Goal: Communication & Community: Answer question/provide support

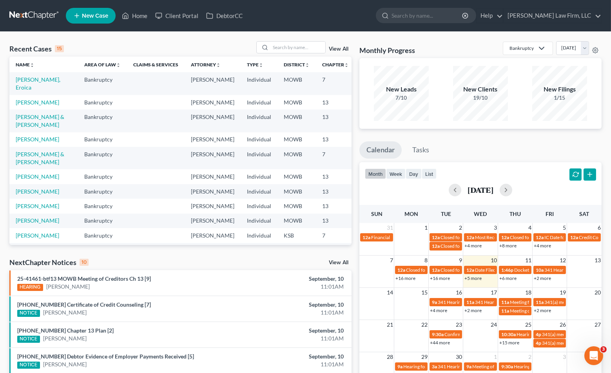
click at [164, 256] on div "Recent Cases 15 View All Name unfold_more expand_more expand_less Area of Law u…" at bounding box center [180, 294] width 350 height 507
click at [129, 278] on link "25-41461-btf13 MOWB Meeting of Creditors Ch 13 [9]" at bounding box center [84, 278] width 134 height 7
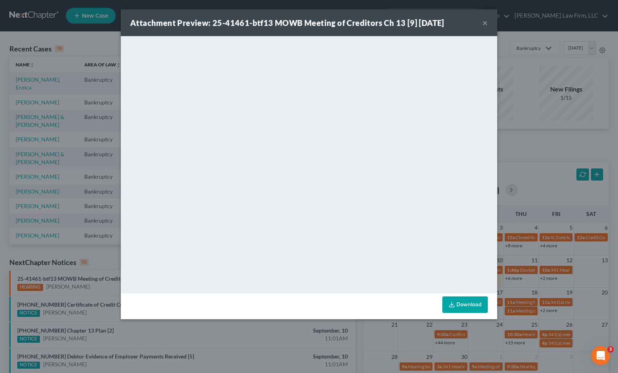
click at [485, 23] on button "×" at bounding box center [484, 22] width 5 height 9
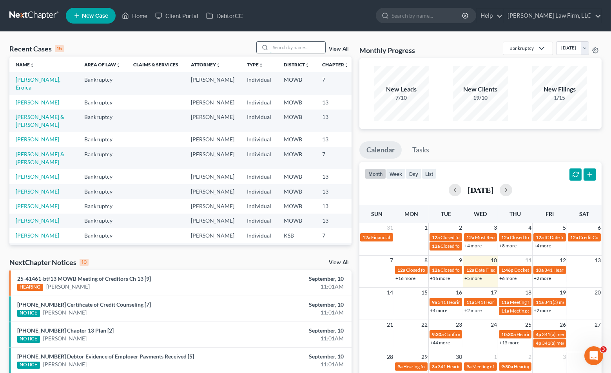
click at [273, 47] on input "search" at bounding box center [298, 47] width 55 height 11
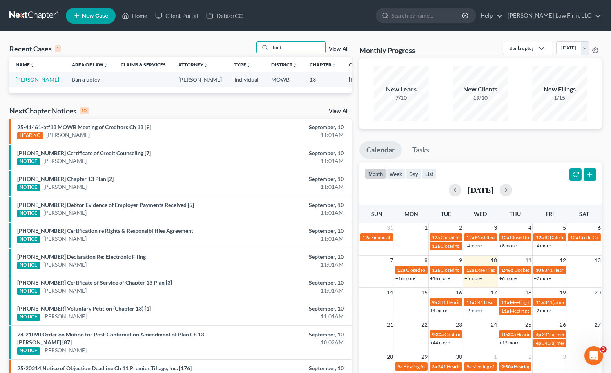
type input "font"
click at [29, 82] on link "[PERSON_NAME]" at bounding box center [38, 79] width 44 height 7
select select "4"
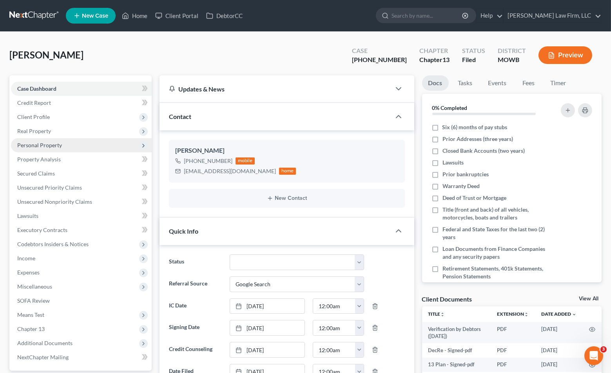
click at [64, 140] on span "Personal Property" at bounding box center [81, 145] width 141 height 14
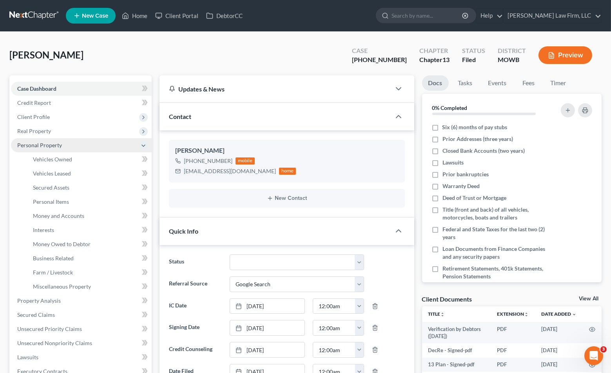
scroll to position [85, 0]
click at [64, 140] on span "Personal Property" at bounding box center [81, 145] width 141 height 14
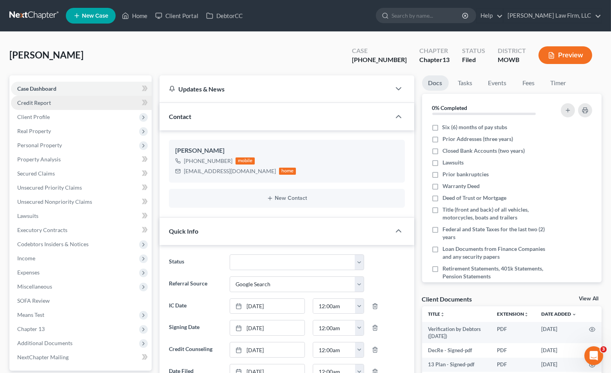
click at [63, 102] on link "Credit Report" at bounding box center [81, 103] width 141 height 14
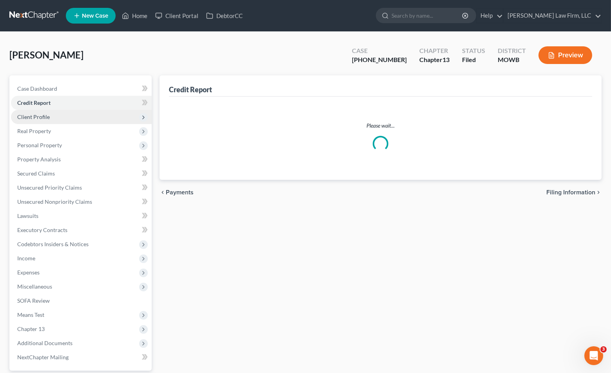
click at [62, 116] on span "Client Profile" at bounding box center [81, 117] width 141 height 14
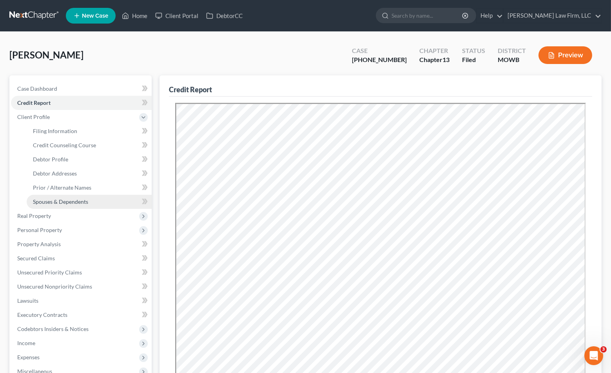
click at [70, 198] on span "Spouses & Dependents" at bounding box center [60, 201] width 55 height 7
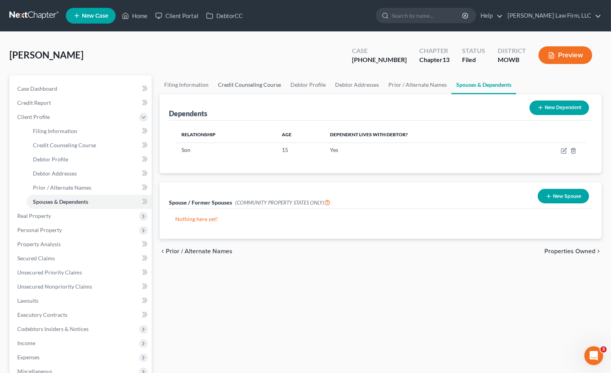
click at [258, 84] on link "Credit Counseling Course" at bounding box center [249, 84] width 73 height 19
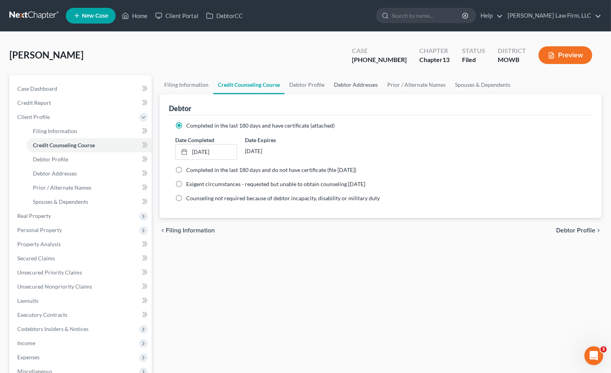
click at [343, 84] on link "Debtor Addresses" at bounding box center [355, 84] width 53 height 19
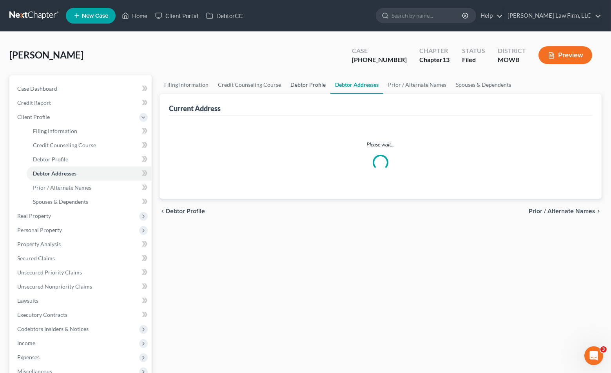
click at [309, 84] on link "Debtor Profile" at bounding box center [308, 84] width 45 height 19
select select "1"
select select "2"
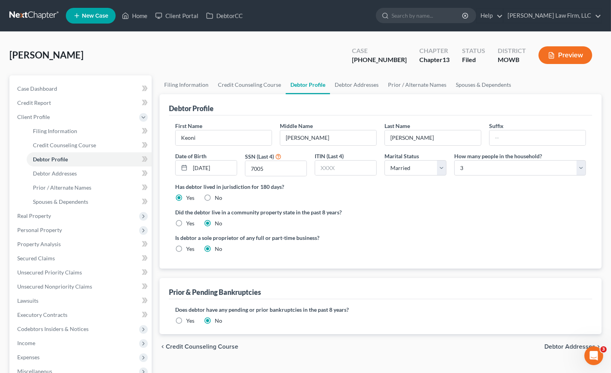
radio input "true"
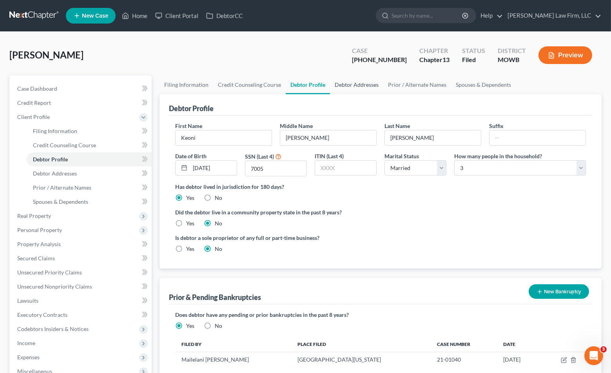
click at [368, 89] on link "Debtor Addresses" at bounding box center [356, 84] width 53 height 19
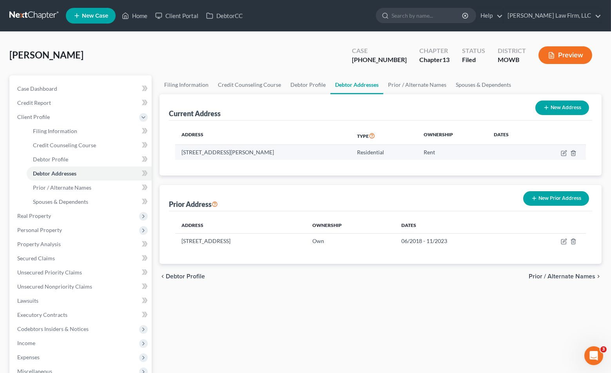
drag, startPoint x: 179, startPoint y: 154, endPoint x: 275, endPoint y: 155, distance: 96.1
click at [275, 155] on td "27637 Cody Drive, Stover, MO 65078" at bounding box center [263, 152] width 176 height 15
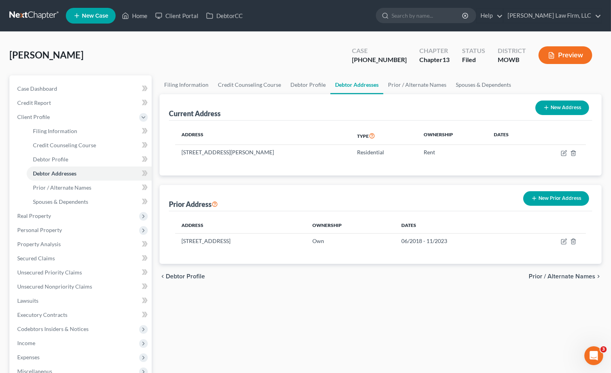
copy td "27637 Cody Drive, Stover, MO 65078"
click at [53, 14] on link at bounding box center [34, 16] width 50 height 14
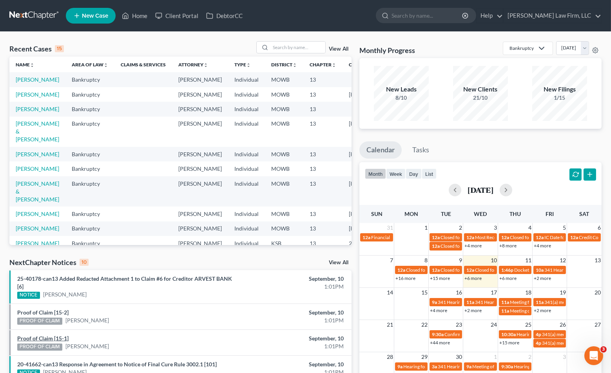
click at [66, 339] on link "Proof of Claim [15-1]" at bounding box center [42, 338] width 51 height 7
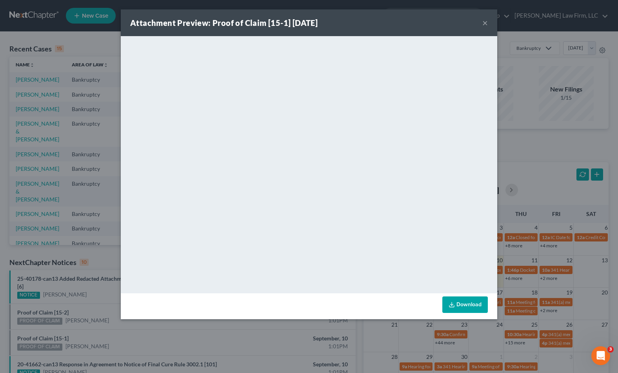
click at [107, 260] on div "Attachment Preview: Proof of Claim [15-1] 09/10/2025 × <object ng-attr-data='ht…" at bounding box center [309, 186] width 618 height 373
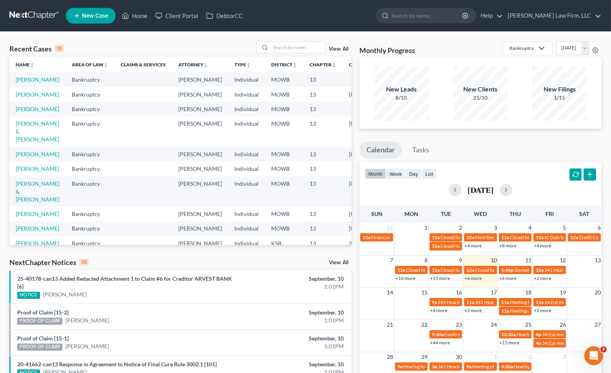
click at [60, 308] on div "Proof of Claim [15-2] PROOF OF CLAIM Kevin Fears" at bounding box center [124, 316] width 223 height 16
click at [57, 313] on link "Proof of Claim [15-2]" at bounding box center [42, 312] width 51 height 7
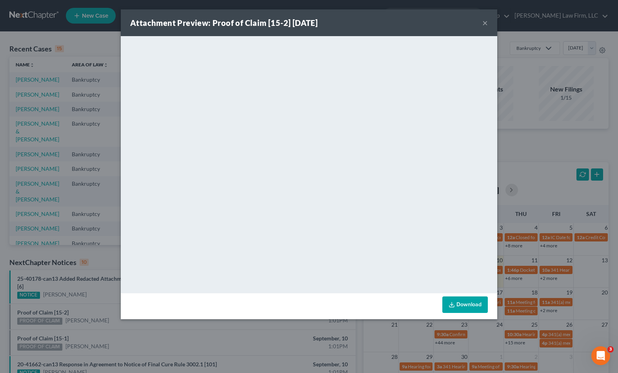
click at [594, 227] on div "Attachment Preview: Proof of Claim [15-2] 09/10/2025 × <object ng-attr-data='ht…" at bounding box center [309, 186] width 618 height 373
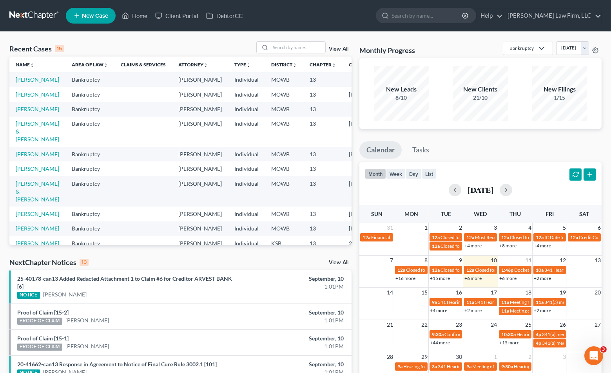
click at [60, 336] on link "Proof of Claim [15-1]" at bounding box center [42, 338] width 51 height 7
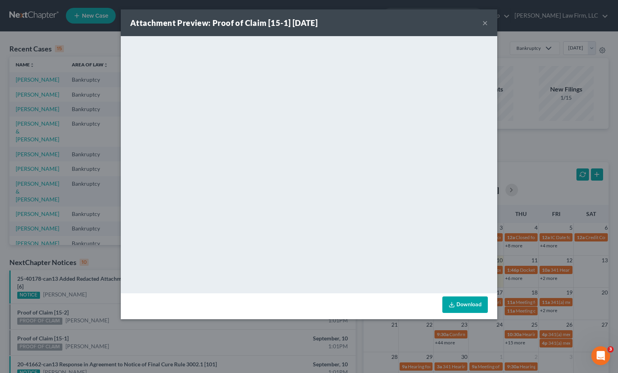
click at [87, 290] on div "Attachment Preview: Proof of Claim [15-1] 09/10/2025 × <object ng-attr-data='ht…" at bounding box center [309, 186] width 618 height 373
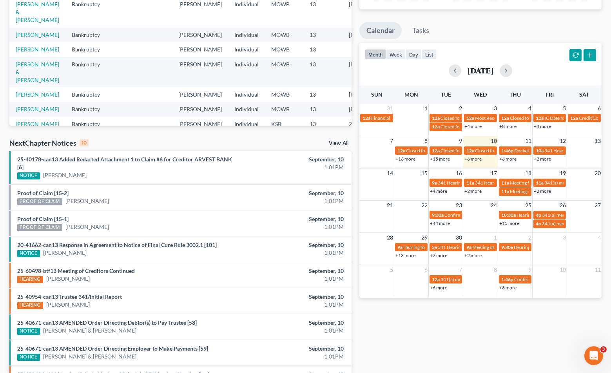
scroll to position [131, 0]
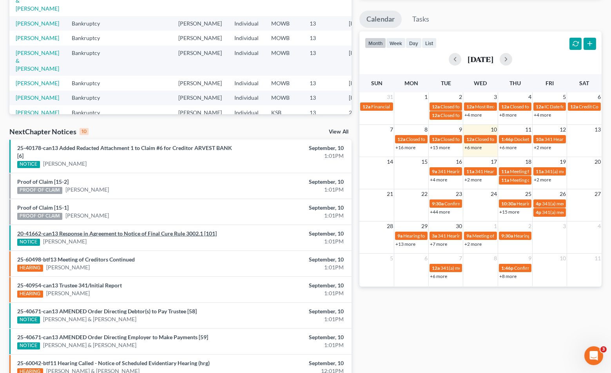
click at [182, 232] on link "20-41662-can13 Response in Agreement to Notice of Final Cure Rule 3002.1 [101]" at bounding box center [117, 233] width 200 height 7
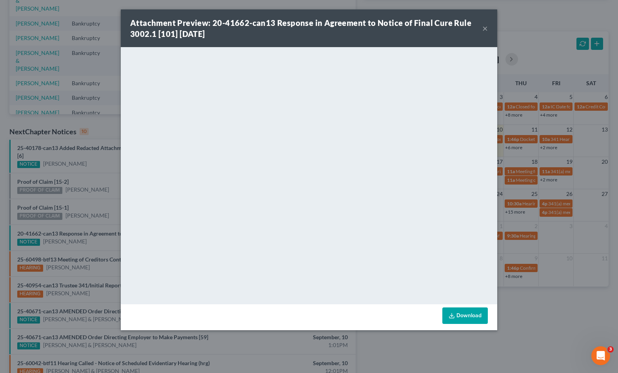
click at [521, 316] on div "Attachment Preview: 20-41662-can13 Response in Agreement to Notice of Final Cur…" at bounding box center [309, 186] width 618 height 373
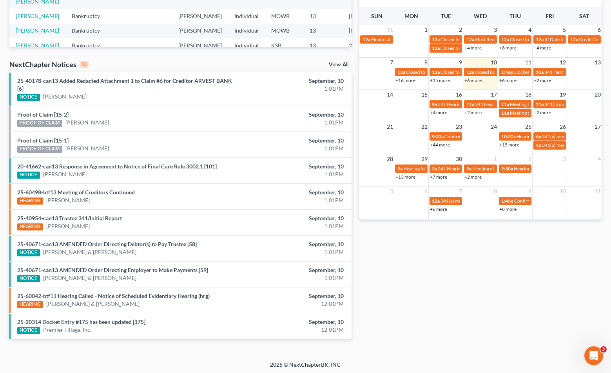
scroll to position [198, 0]
click at [347, 62] on link "View All" at bounding box center [339, 64] width 20 height 5
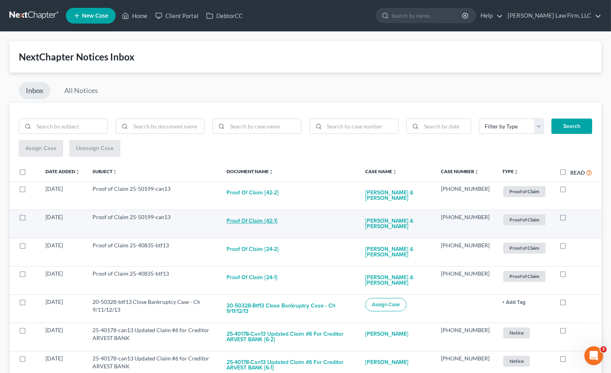
click at [263, 218] on button "Proof of Claim [42-1]" at bounding box center [252, 221] width 51 height 16
checkbox input "true"
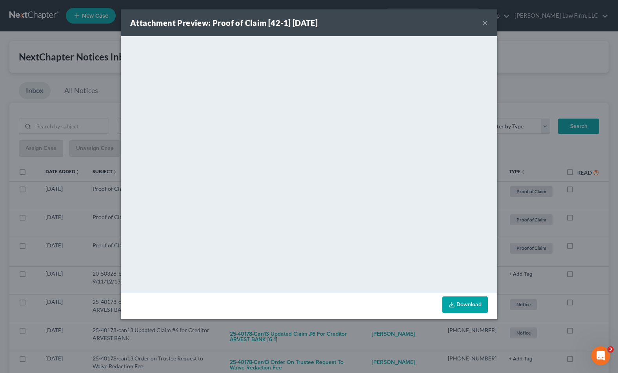
click at [532, 146] on div "Attachment Preview: Proof of Claim [42-1] 09/10/2025 × <object ng-attr-data='ht…" at bounding box center [309, 186] width 618 height 373
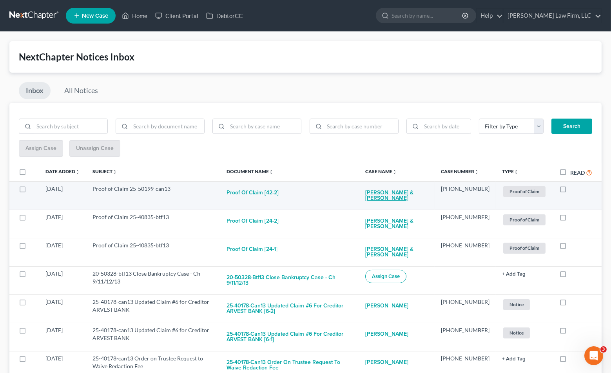
click at [420, 191] on link "[PERSON_NAME] & [PERSON_NAME]" at bounding box center [397, 195] width 63 height 21
select select "4"
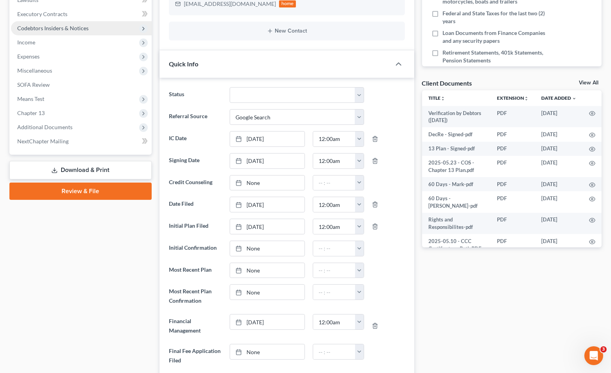
scroll to position [218, 0]
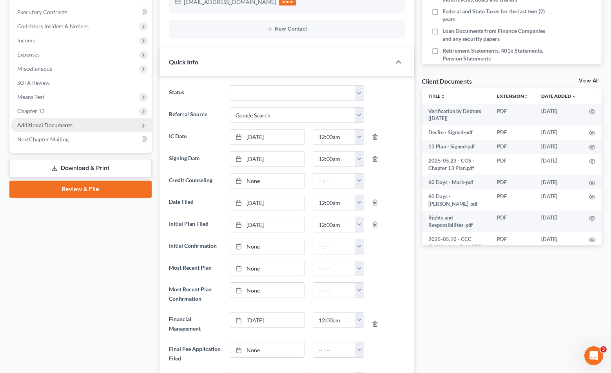
click at [77, 125] on span "Additional Documents" at bounding box center [81, 125] width 141 height 14
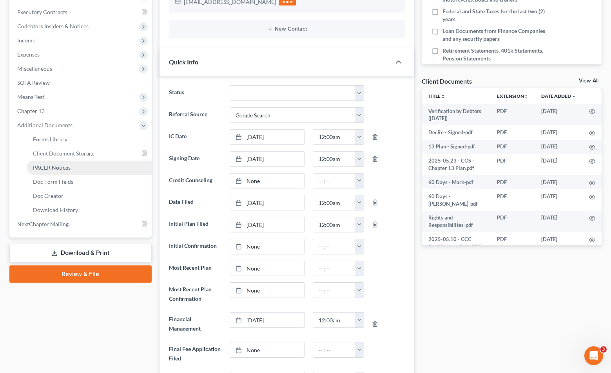
click at [75, 166] on link "PACER Notices" at bounding box center [89, 167] width 125 height 14
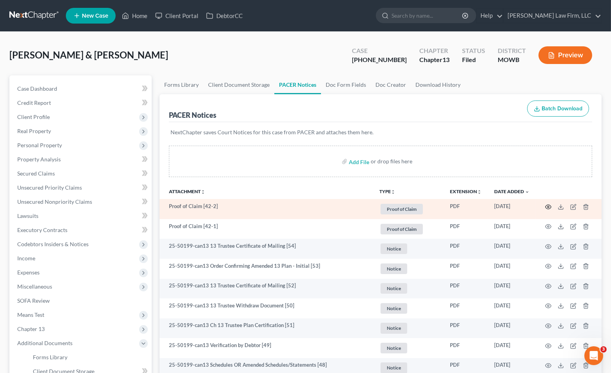
click at [551, 206] on icon "button" at bounding box center [549, 207] width 6 height 6
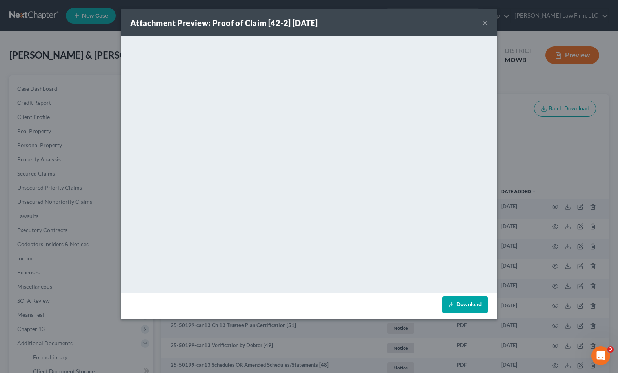
click at [568, 153] on div "Attachment Preview: Proof of Claim [42-2] 09/10/2025 × <object ng-attr-data='ht…" at bounding box center [309, 186] width 618 height 373
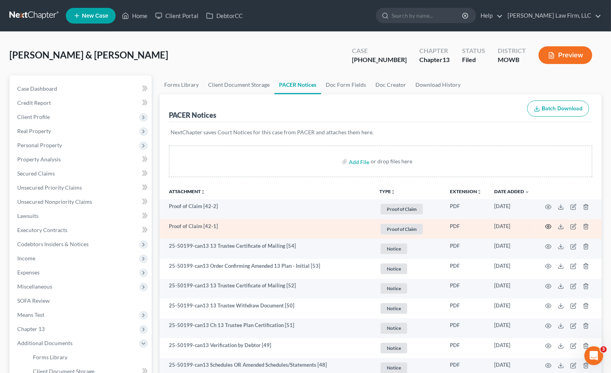
click at [549, 225] on icon "button" at bounding box center [549, 226] width 6 height 6
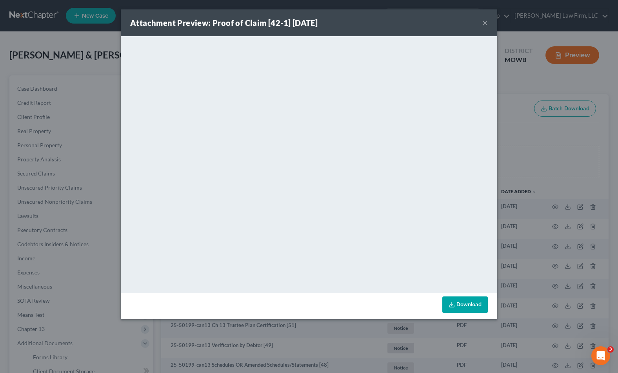
click at [100, 38] on div "Attachment Preview: Proof of Claim [42-1] 09/10/2025 × <object ng-attr-data='ht…" at bounding box center [309, 186] width 618 height 373
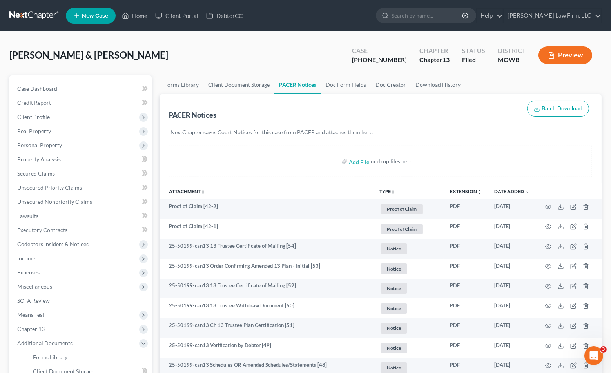
click at [20, 11] on link at bounding box center [34, 16] width 50 height 14
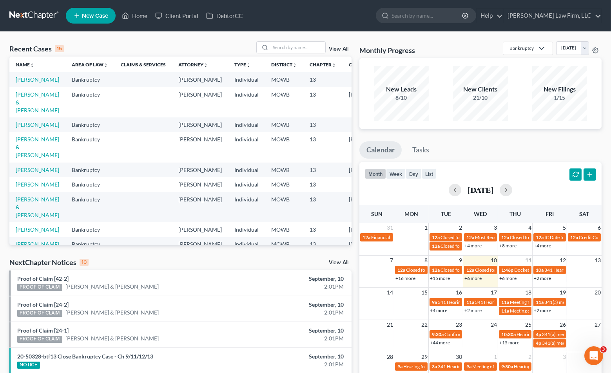
click at [202, 260] on div "NextChapter Notices 10 View All" at bounding box center [180, 263] width 342 height 13
click at [195, 24] on ul "New Case Home Client Portal DebtorCC - No Result - See all results Or Press Ent…" at bounding box center [334, 15] width 536 height 20
click at [282, 47] on input "search" at bounding box center [298, 47] width 55 height 11
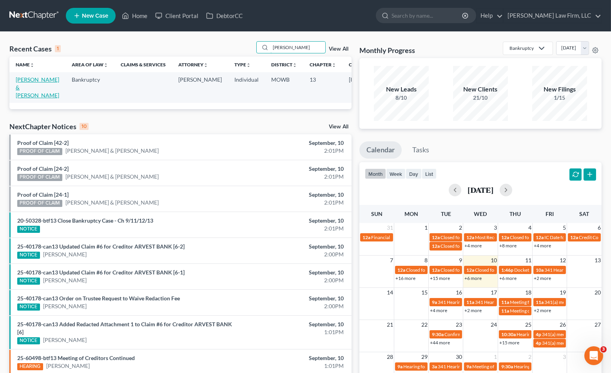
type input "[PERSON_NAME]"
click at [34, 95] on link "[PERSON_NAME] & [PERSON_NAME]" at bounding box center [38, 87] width 44 height 22
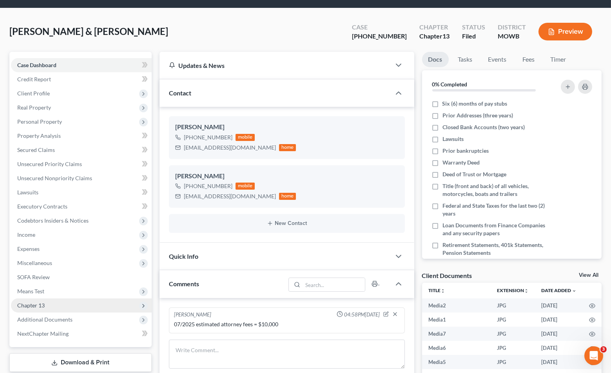
scroll to position [44, 0]
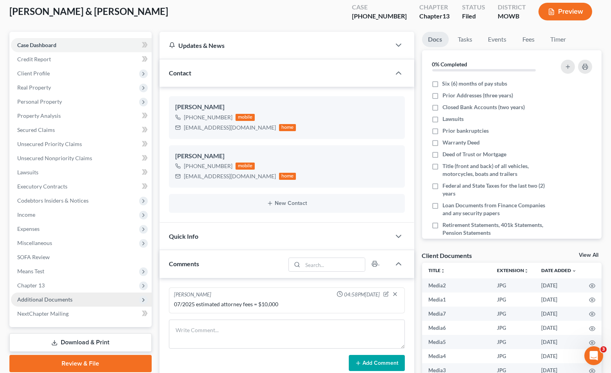
click at [81, 294] on span "Additional Documents" at bounding box center [81, 299] width 141 height 14
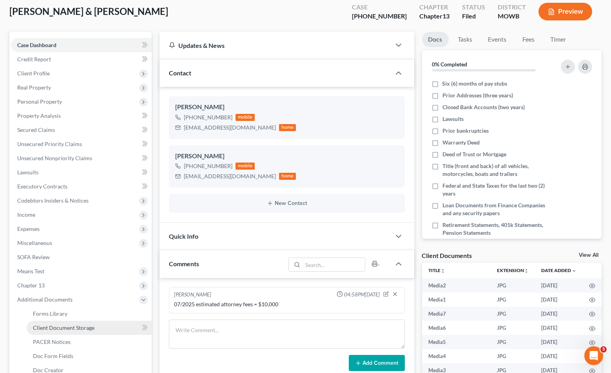
scroll to position [3253, 0]
click at [72, 343] on link "PACER Notices" at bounding box center [89, 342] width 125 height 14
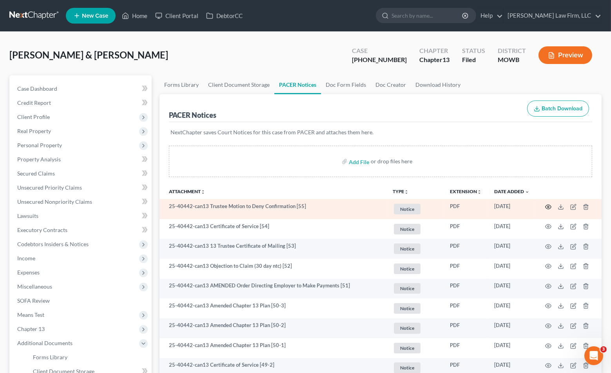
click at [550, 204] on icon "button" at bounding box center [549, 206] width 6 height 4
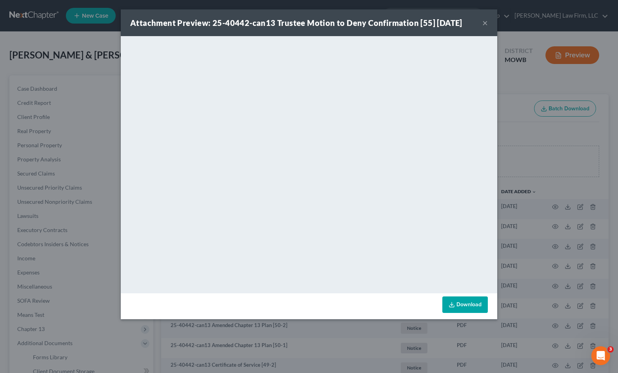
click at [64, 122] on div "Attachment Preview: 25-40442-can13 Trustee Motion to Deny Confirmation [55] [DA…" at bounding box center [309, 186] width 618 height 373
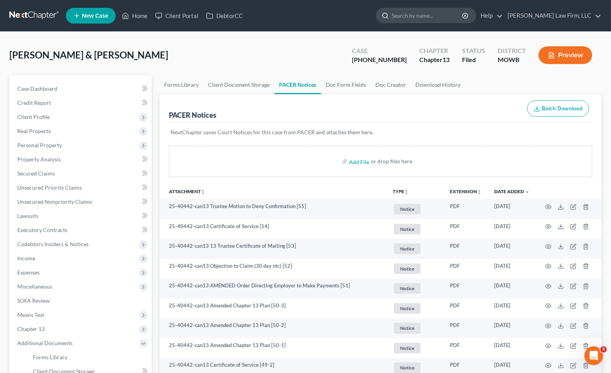
click at [446, 17] on input "search" at bounding box center [428, 15] width 72 height 15
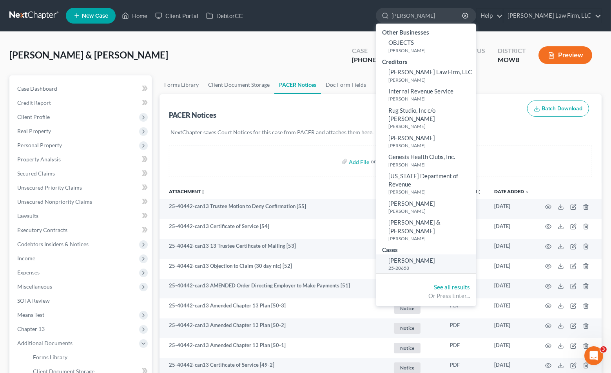
type input "[PERSON_NAME]"
click at [435, 256] on span "[PERSON_NAME]" at bounding box center [412, 259] width 47 height 7
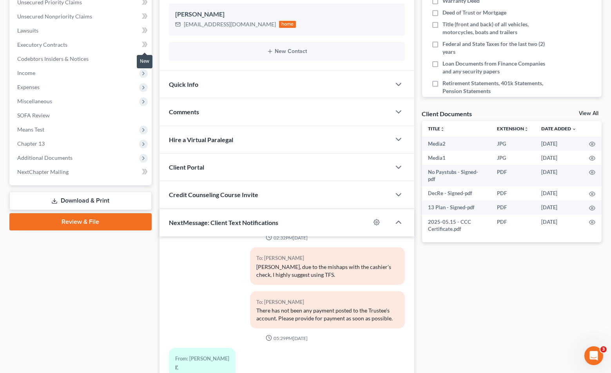
scroll to position [253, 0]
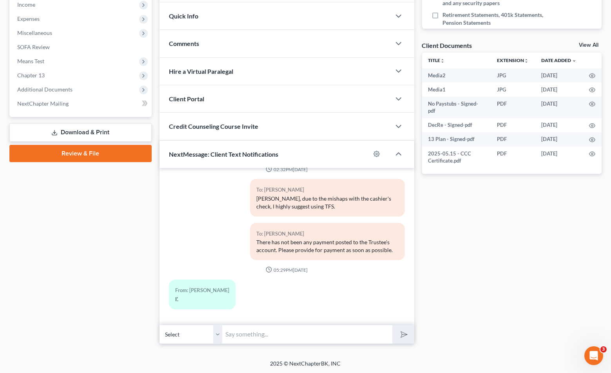
click at [268, 336] on input "text" at bounding box center [307, 333] width 171 height 19
type input "n"
click at [287, 288] on div "From: [PERSON_NAME] I'." at bounding box center [246, 297] width 163 height 36
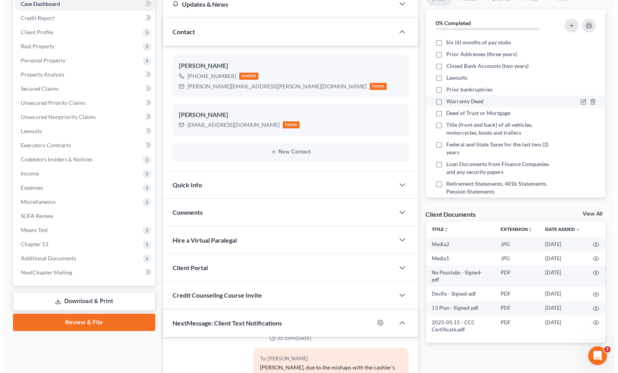
scroll to position [0, 0]
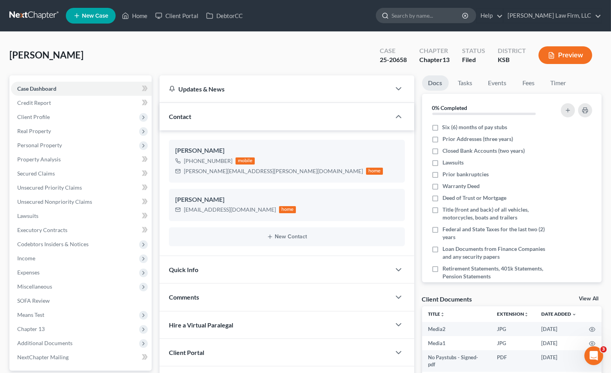
click at [454, 15] on input "search" at bounding box center [428, 15] width 72 height 15
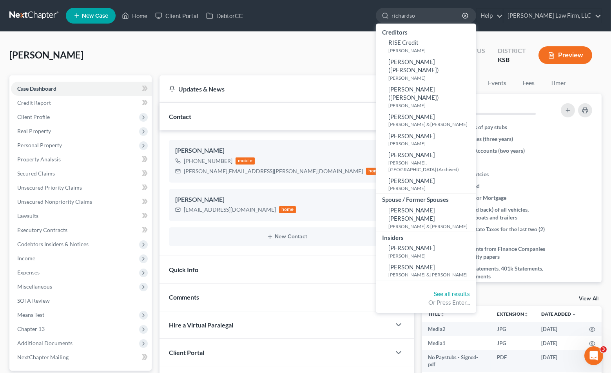
type input "[PERSON_NAME]"
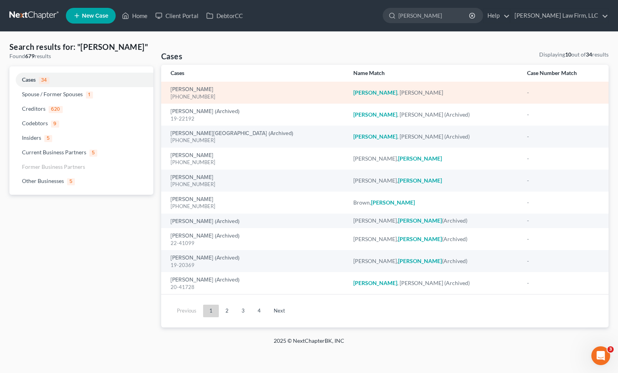
click at [222, 87] on div "[PERSON_NAME] [PHONE_NUMBER]" at bounding box center [256, 92] width 170 height 15
click at [213, 87] on link "[PERSON_NAME]" at bounding box center [192, 89] width 43 height 5
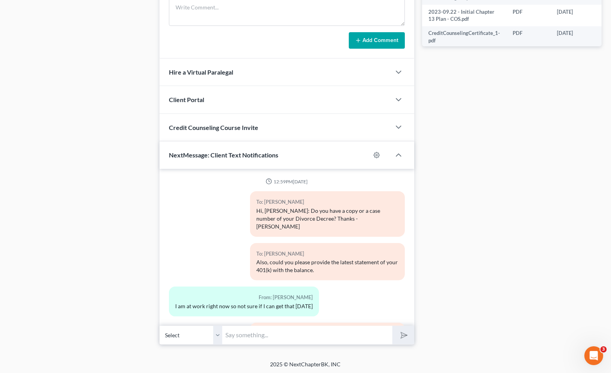
scroll to position [3270, 0]
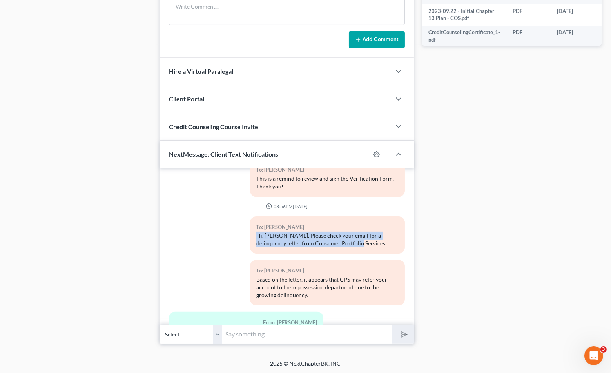
drag, startPoint x: 350, startPoint y: 194, endPoint x: 249, endPoint y: 191, distance: 101.2
click at [250, 216] on div "To: [PERSON_NAME] Hi, [PERSON_NAME]. Please check your email for a delinquency …" at bounding box center [327, 234] width 155 height 37
copy div "Hi, [PERSON_NAME]. Please check your email for a delinquency letter from Consum…"
click at [287, 337] on input "text" at bounding box center [307, 333] width 171 height 19
paste input "Hi, [PERSON_NAME]. Please check your email for a delinquency letter from Consum…"
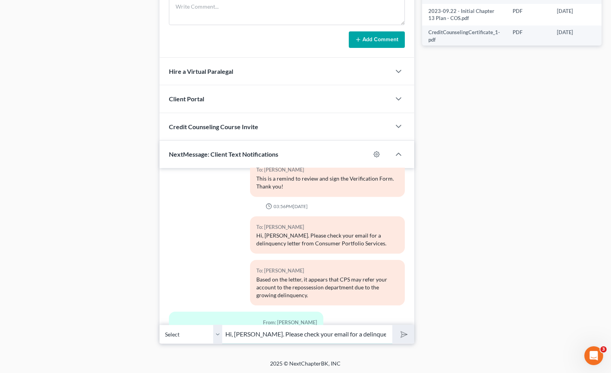
scroll to position [0, 85]
type input "Hi, [PERSON_NAME]. Please check your email for a delinquency letter from Consum…"
click at [406, 333] on line "submit" at bounding box center [404, 333] width 5 height 5
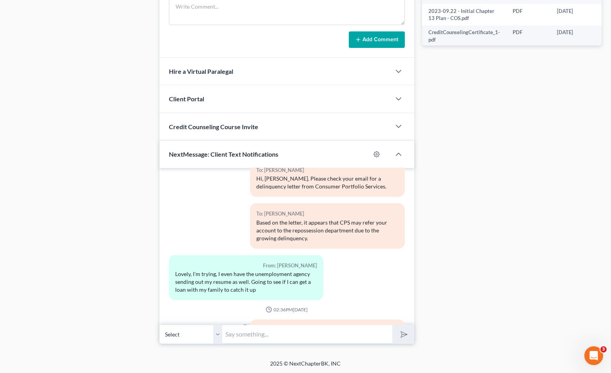
click at [371, 338] on input "text" at bounding box center [307, 333] width 171 height 19
type input "Also, you'll need to start paying towards your Chapter 13 Plan. The Trustee wil…"
click at [393, 325] on button "submit" at bounding box center [404, 334] width 22 height 18
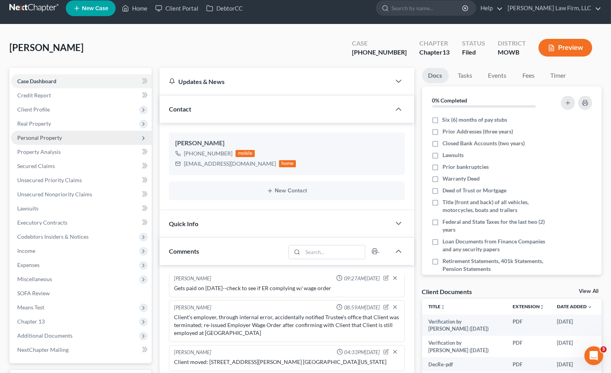
scroll to position [0, 0]
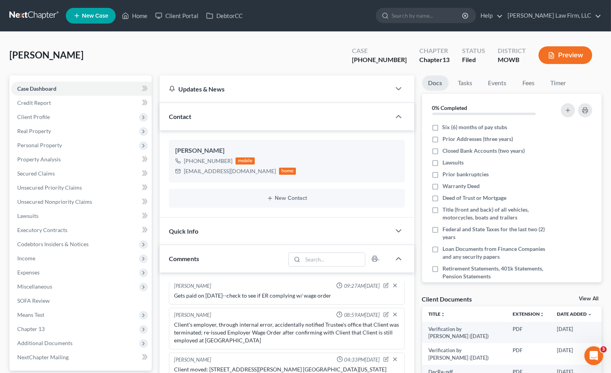
click at [49, 16] on link at bounding box center [34, 16] width 50 height 14
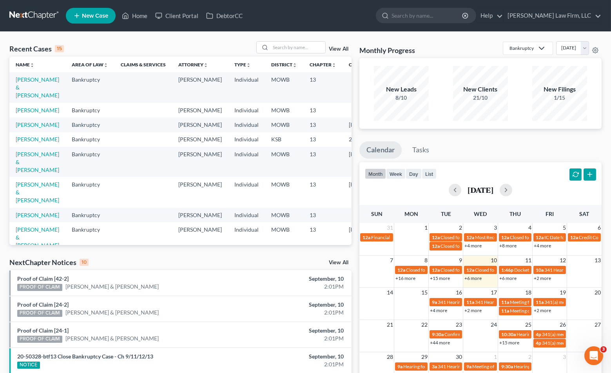
click at [184, 264] on div "NextChapter Notices 10 View All" at bounding box center [180, 263] width 342 height 13
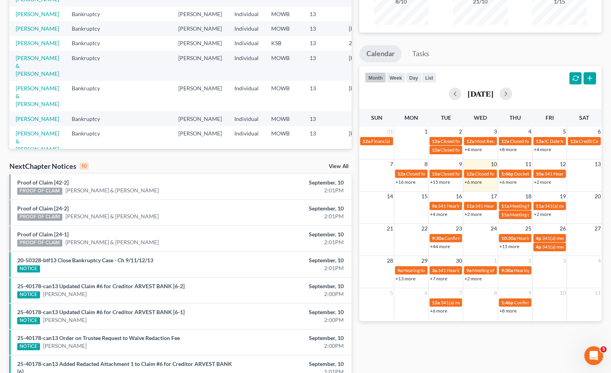
scroll to position [198, 0]
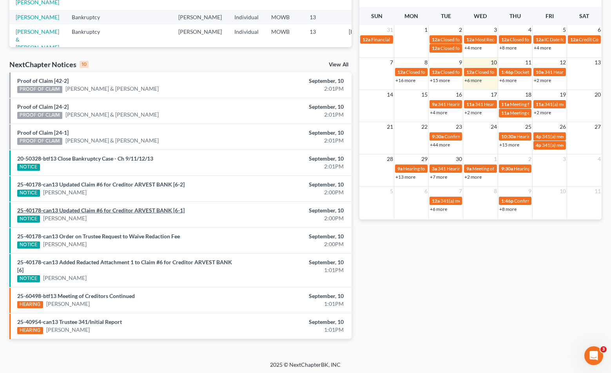
click at [176, 211] on link "25-40178-can13 Updated Claim #6 for Creditor ARVEST BANK [6-1]" at bounding box center [100, 210] width 167 height 7
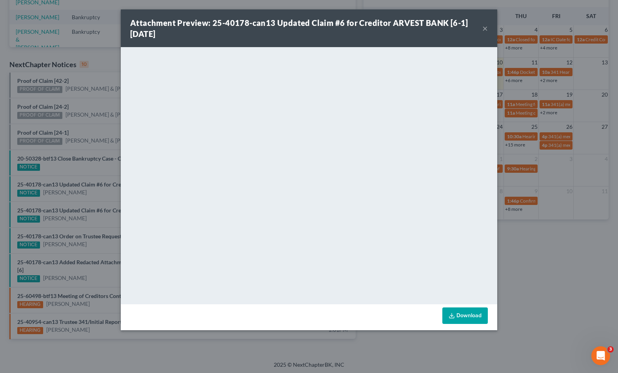
click at [527, 266] on div "Attachment Preview: 25-40178-can13 Updated Claim #6 for Creditor ARVEST BANK [6…" at bounding box center [309, 186] width 618 height 373
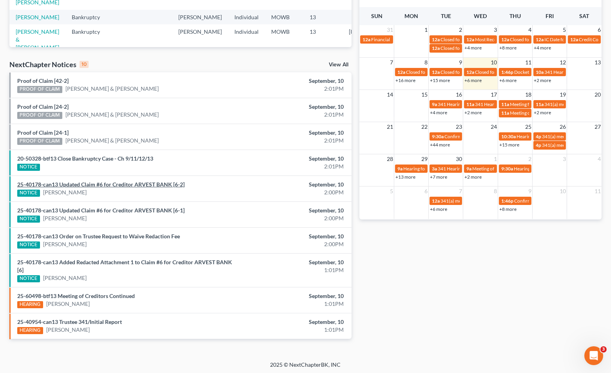
click at [166, 183] on link "25-40178-can13 Updated Claim #6 for Creditor ARVEST BANK [6-2]" at bounding box center [100, 184] width 167 height 7
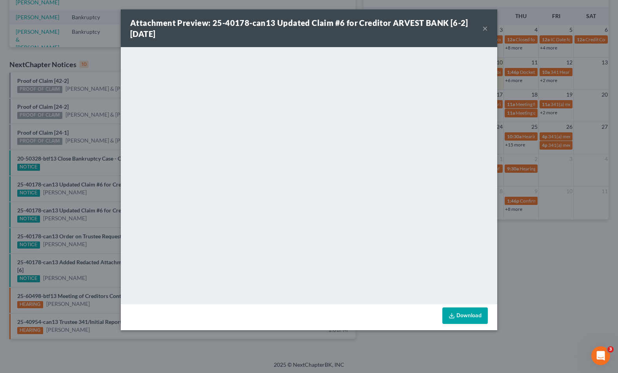
click at [517, 252] on div "Attachment Preview: 25-40178-can13 Updated Claim #6 for Creditor ARVEST BANK [6…" at bounding box center [309, 186] width 618 height 373
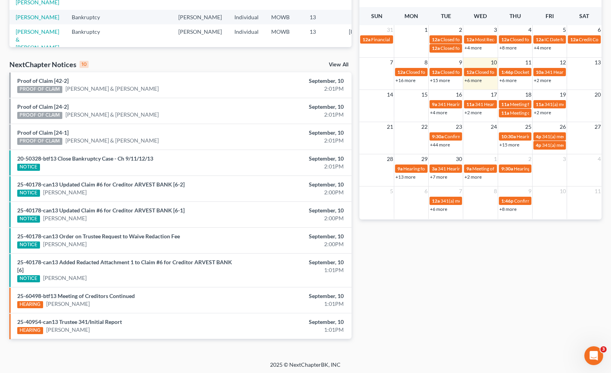
scroll to position [0, 0]
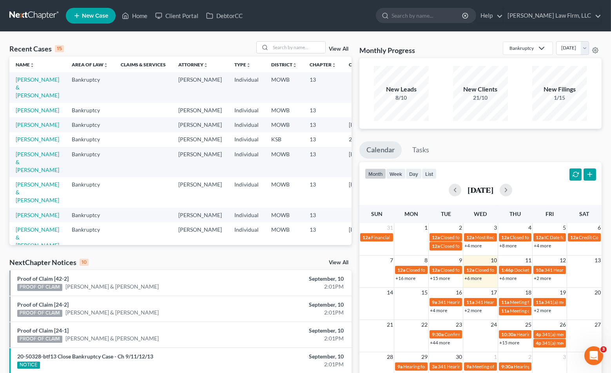
click at [335, 264] on link "View All" at bounding box center [339, 262] width 20 height 5
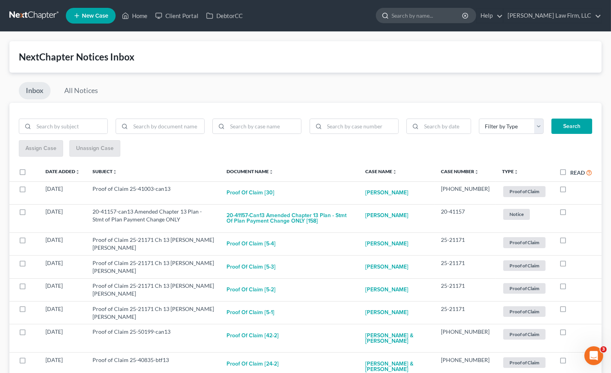
click at [464, 15] on input "search" at bounding box center [428, 15] width 72 height 15
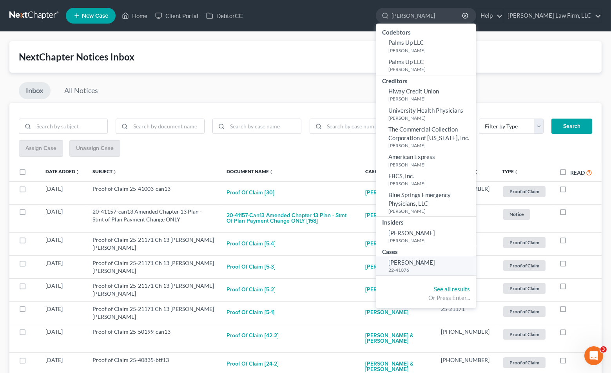
type input "snead"
click at [435, 263] on span "Snead, Bryan" at bounding box center [412, 261] width 47 height 7
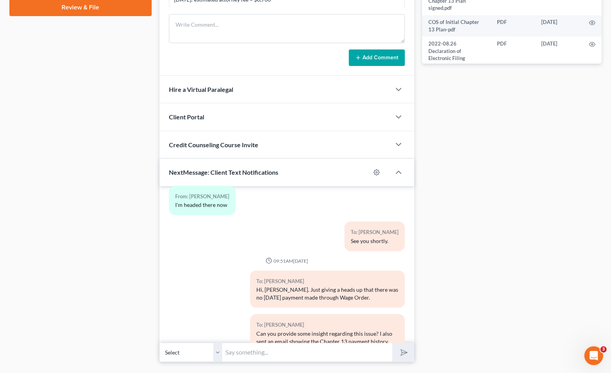
scroll to position [417, 0]
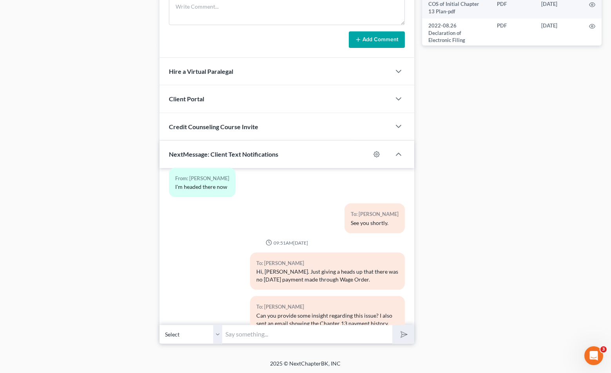
click at [311, 336] on input "text" at bounding box center [307, 333] width 171 height 19
type input "Hi, Bryan. I'm checking in to see if there's been any changes with your employm…"
click at [393, 325] on button "submit" at bounding box center [404, 334] width 22 height 18
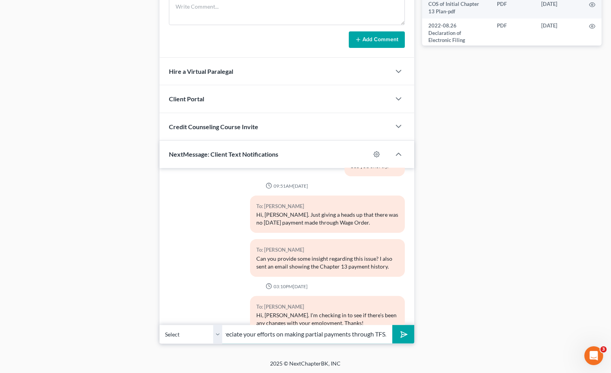
scroll to position [0, 50]
type input "I also greatly appreciate your efforts on making partial payments through TFS."
click at [393, 325] on button "submit" at bounding box center [404, 334] width 22 height 18
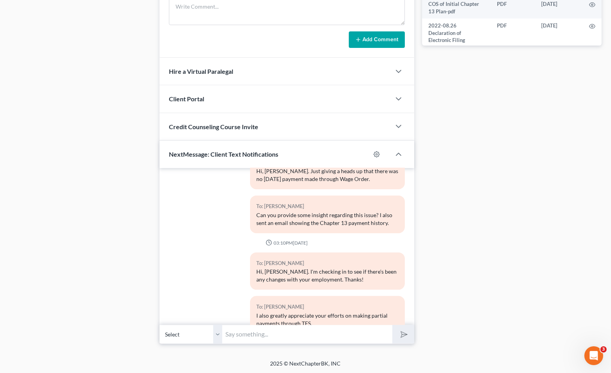
click at [17, 209] on div "Case Dashboard Payments Invoices Payments Payments Credit Report Client Profile" at bounding box center [80, 1] width 150 height 686
